Goal: Task Accomplishment & Management: Use online tool/utility

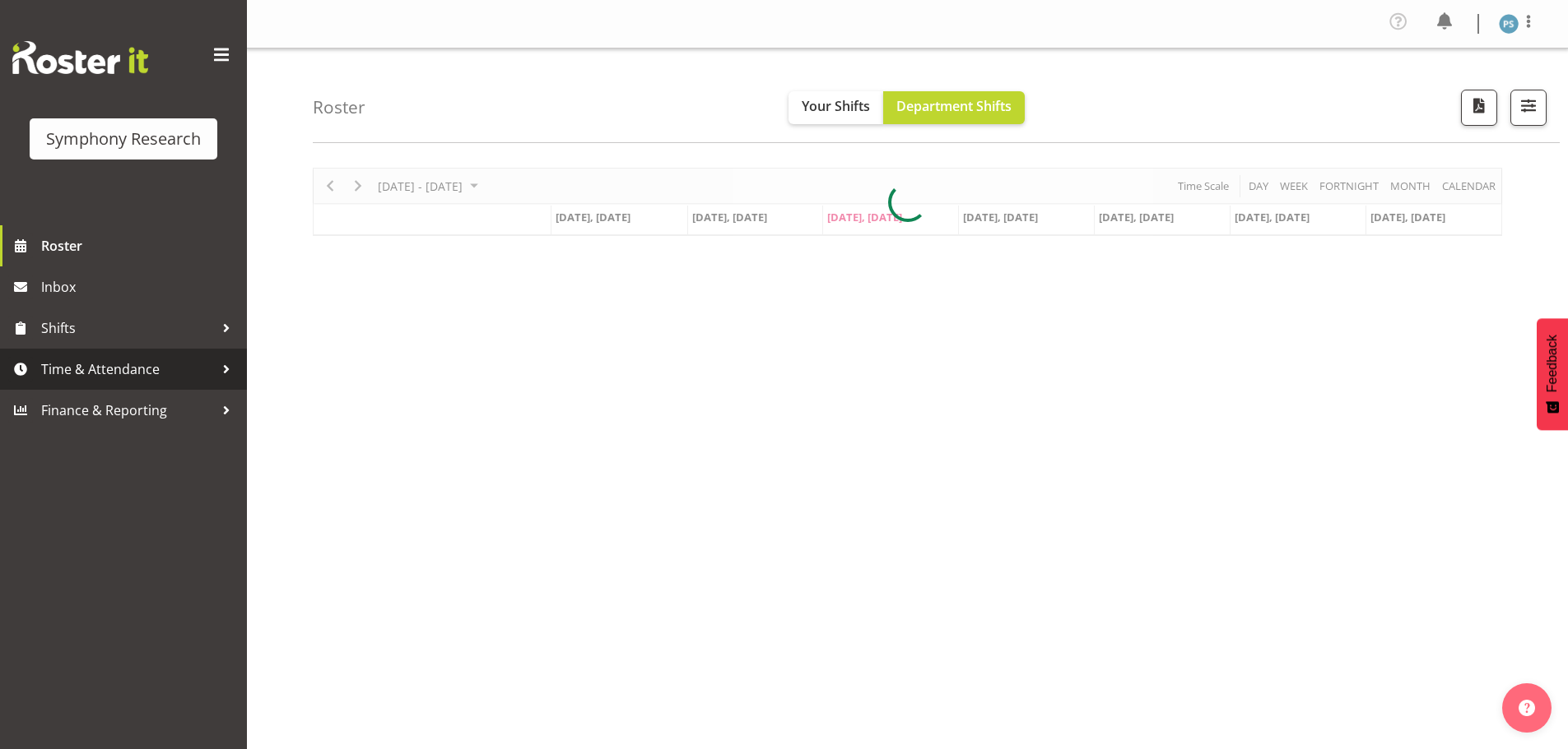
click at [137, 361] on span "Time & Attendance" at bounding box center [127, 369] width 173 height 24
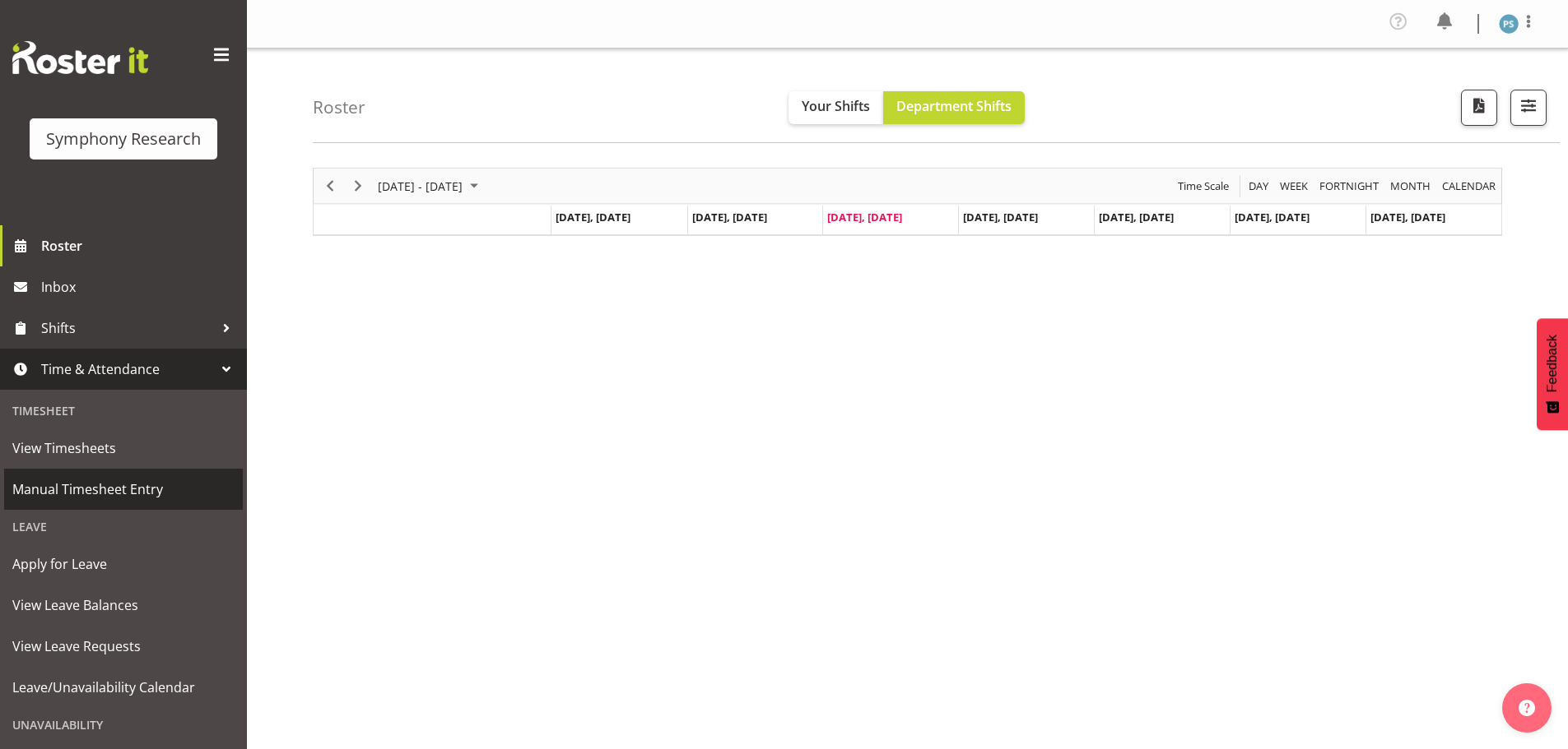
click at [137, 499] on span "Manual Timesheet Entry" at bounding box center [123, 489] width 222 height 24
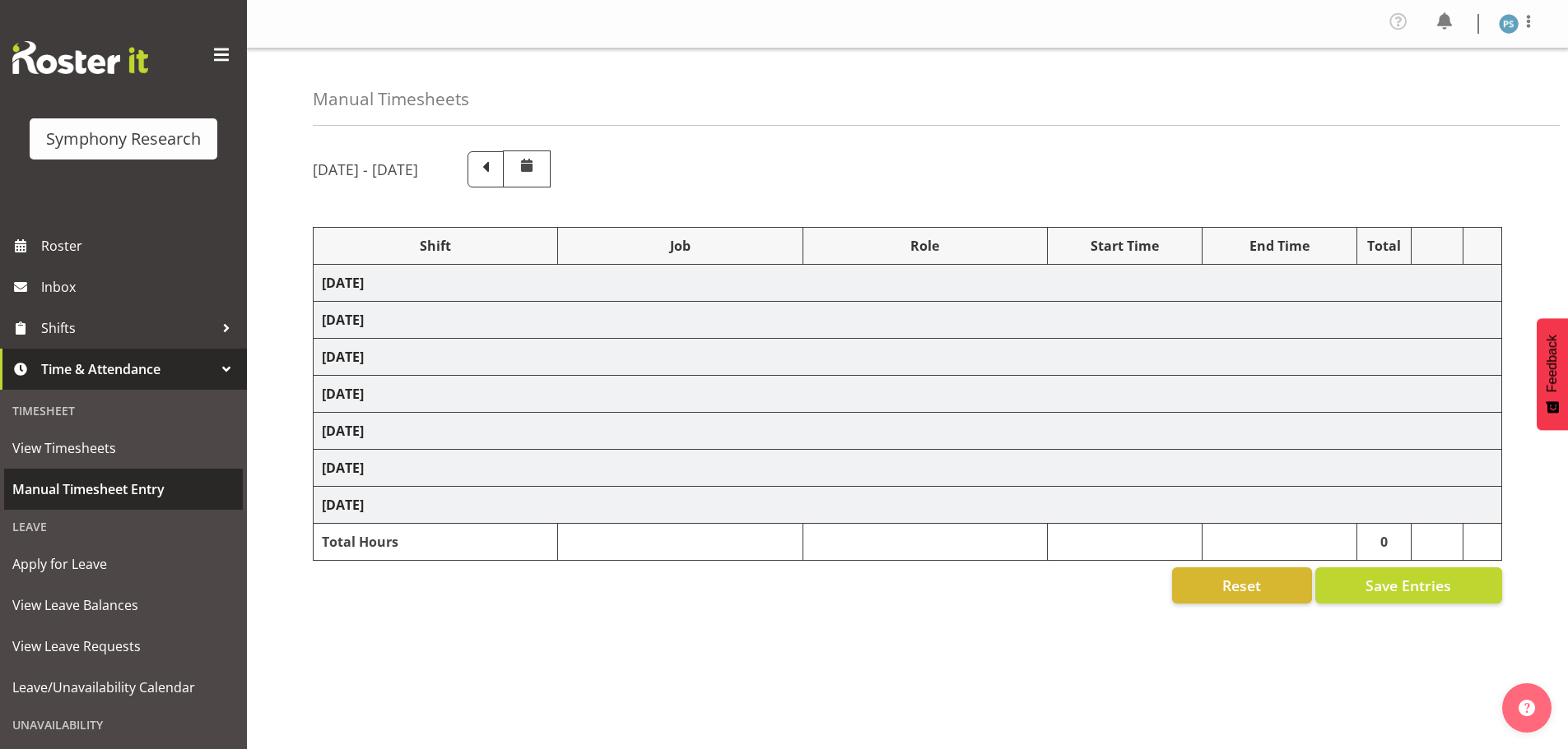
select select "4583"
select select "10527"
select select "4583"
select select "10499"
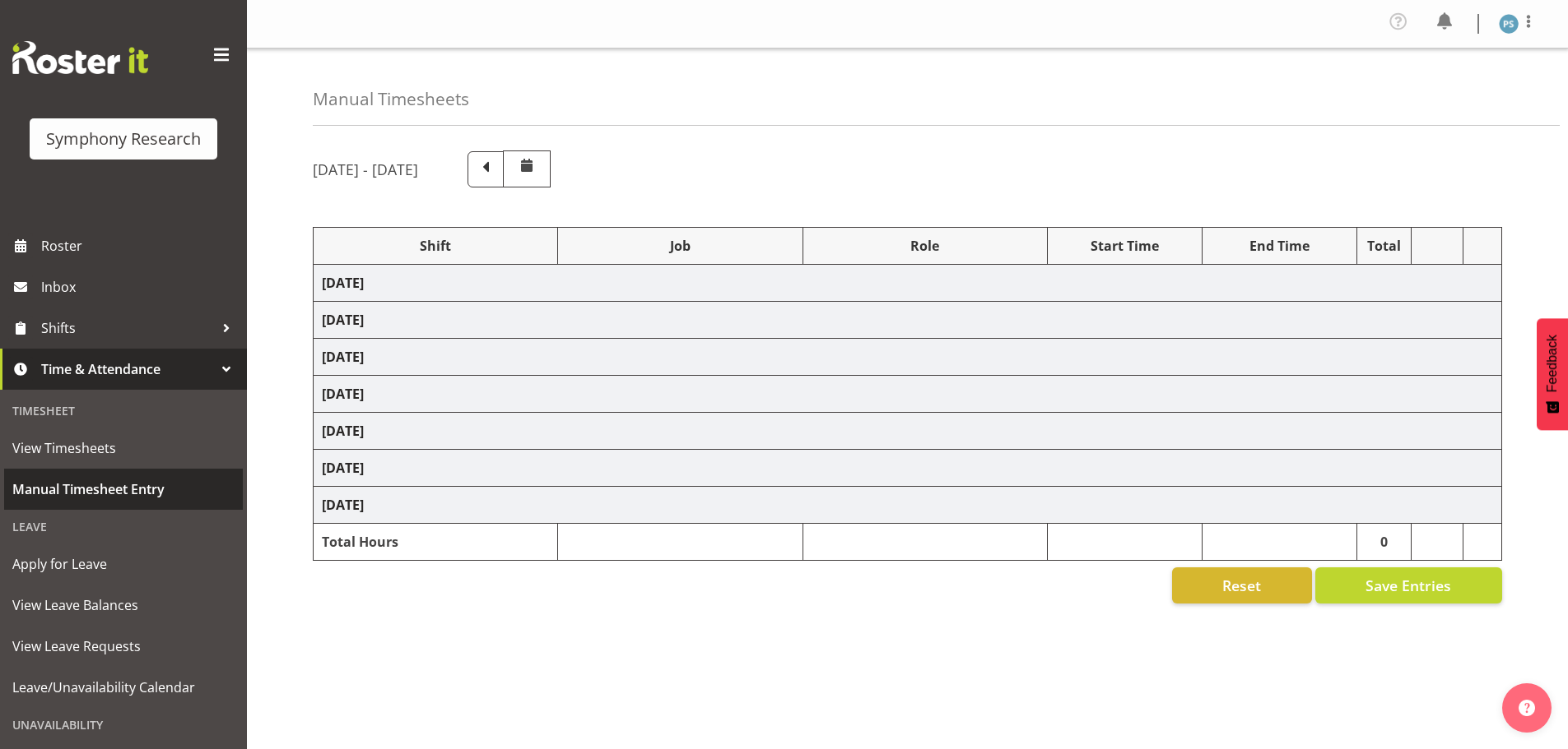
select select "4583"
select select "10527"
select select "4583"
select select "10499"
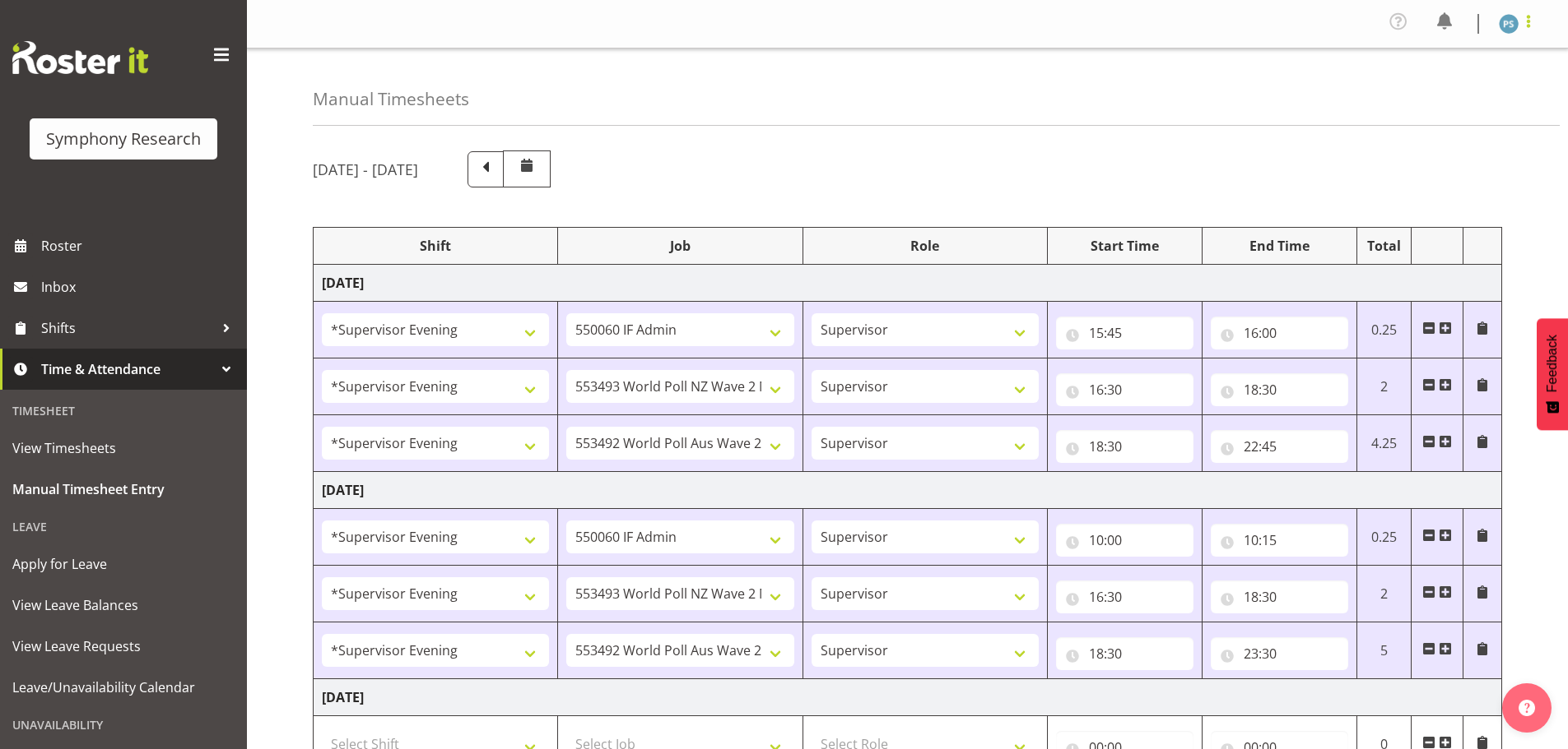
click at [1526, 23] on span at bounding box center [1528, 21] width 20 height 20
click at [1438, 84] on link "Log Out" at bounding box center [1459, 90] width 158 height 29
